Goal: Check status: Check status

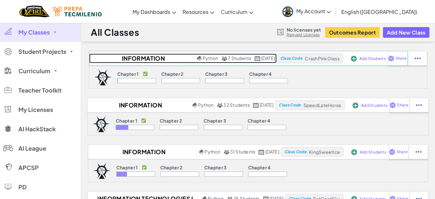
click at [134, 57] on h2 "Information Technologies I (613)" at bounding box center [142, 59] width 106 height 10
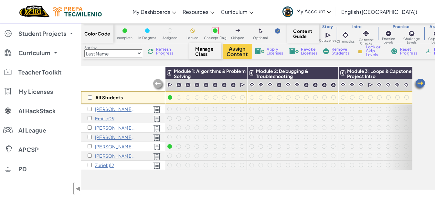
scroll to position [29, 0]
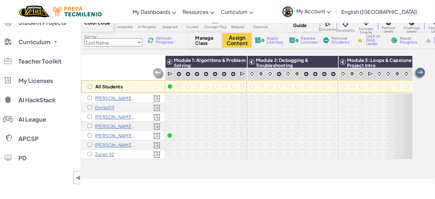
click at [119, 101] on div "[PERSON_NAME] E" at bounding box center [123, 98] width 84 height 9
click at [114, 117] on p "[PERSON_NAME] Fernandez0303" at bounding box center [115, 116] width 40 height 5
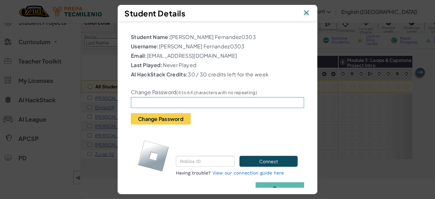
click at [311, 14] on img at bounding box center [306, 13] width 8 height 10
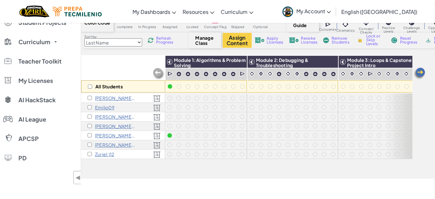
click at [113, 129] on div "[PERSON_NAME] [PERSON_NAME]" at bounding box center [123, 126] width 84 height 9
click at [114, 127] on p "[PERSON_NAME] [PERSON_NAME]" at bounding box center [115, 126] width 40 height 5
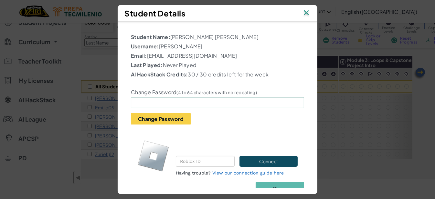
click at [307, 12] on img at bounding box center [306, 13] width 8 height 10
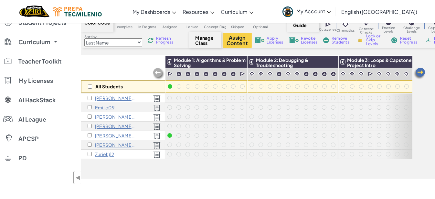
click at [112, 135] on p "[PERSON_NAME] v" at bounding box center [115, 135] width 40 height 5
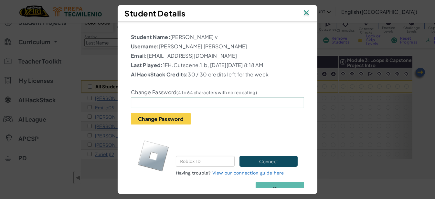
click at [308, 14] on img at bounding box center [306, 13] width 8 height 10
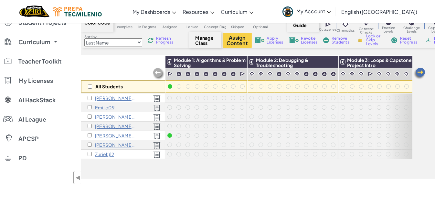
click at [116, 142] on p "[PERSON_NAME] Z" at bounding box center [115, 144] width 40 height 5
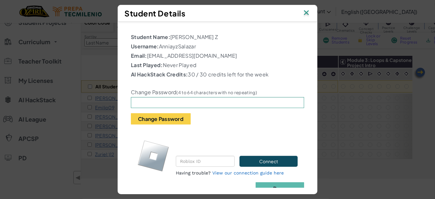
click at [305, 18] on img at bounding box center [306, 13] width 8 height 10
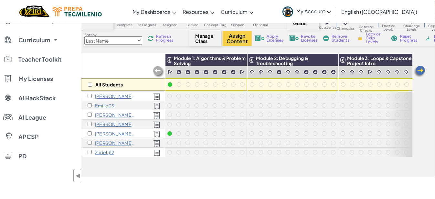
scroll to position [0, 0]
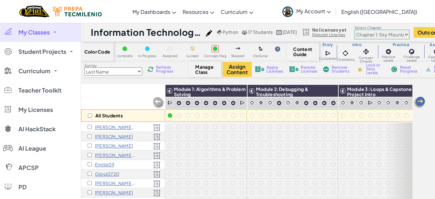
click at [153, 69] on img at bounding box center [151, 70] width 6 height 6
click at [166, 63] on div "Sort by Last Name first Name Progress (High to Low) Progress (Low to Hight) Ref…" at bounding box center [135, 69] width 108 height 12
click at [166, 73] on span "Refresh Progress" at bounding box center [166, 70] width 20 height 8
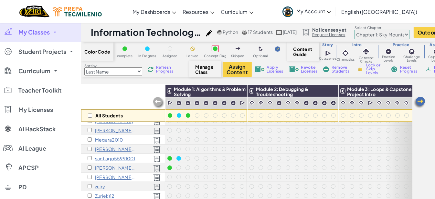
click at [331, 10] on span "My Account" at bounding box center [313, 11] width 35 height 7
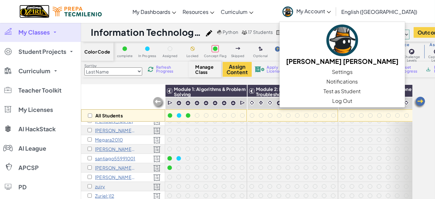
click at [39, 12] on img "Home" at bounding box center [34, 11] width 30 height 13
